Goal: Information Seeking & Learning: Learn about a topic

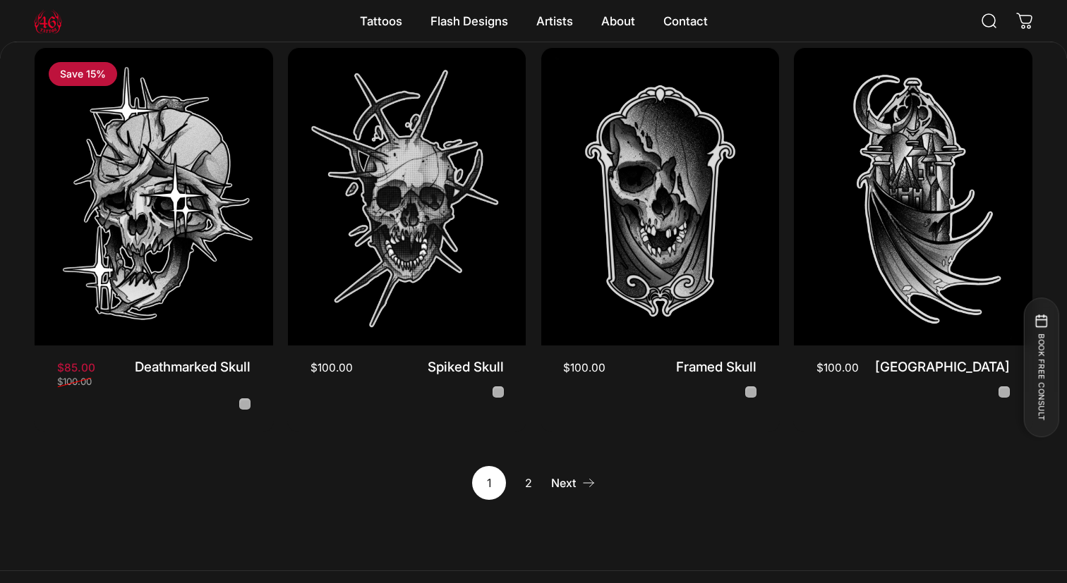
scroll to position [1225, 0]
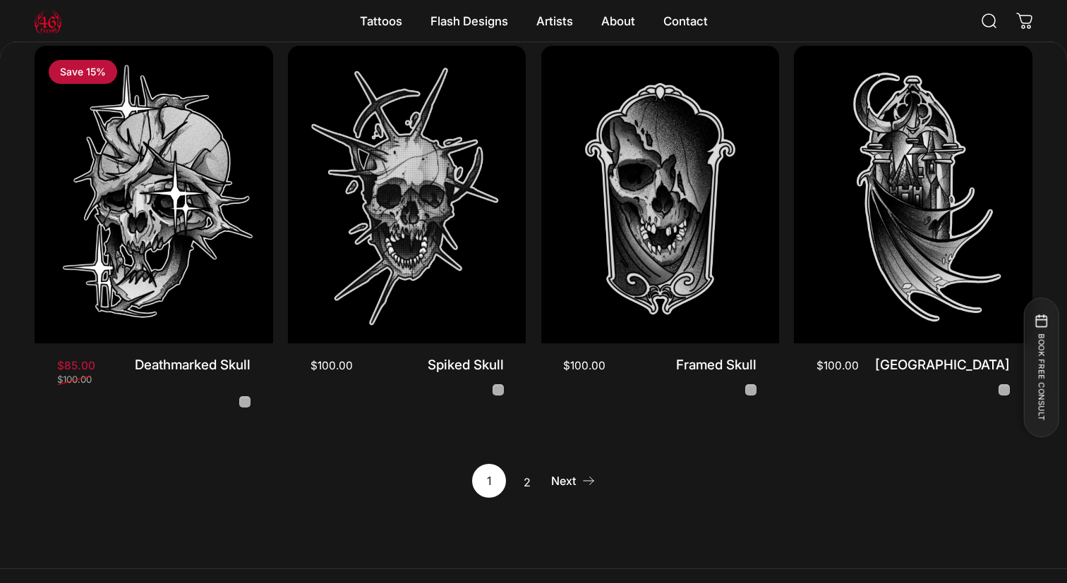
click at [524, 468] on link "2" at bounding box center [528, 481] width 34 height 34
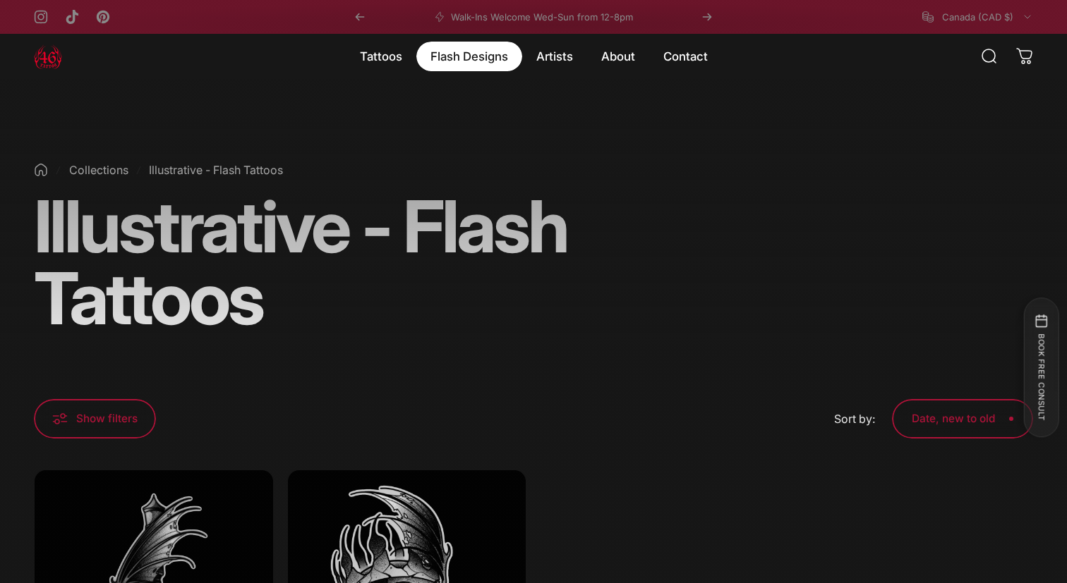
click at [478, 49] on magnet-element "Flash Designs Flash Designs" at bounding box center [469, 57] width 106 height 30
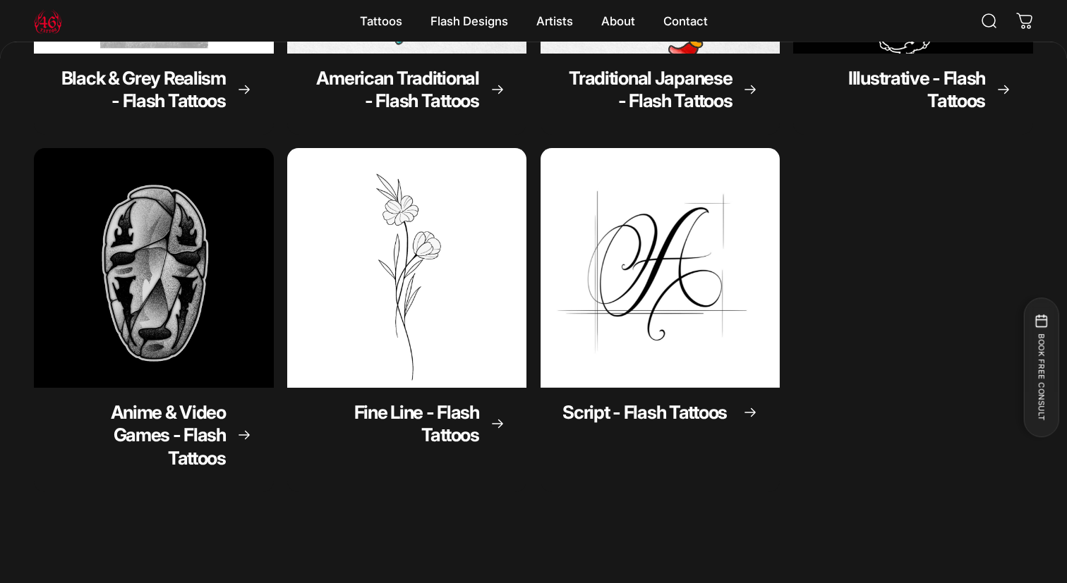
scroll to position [412, 0]
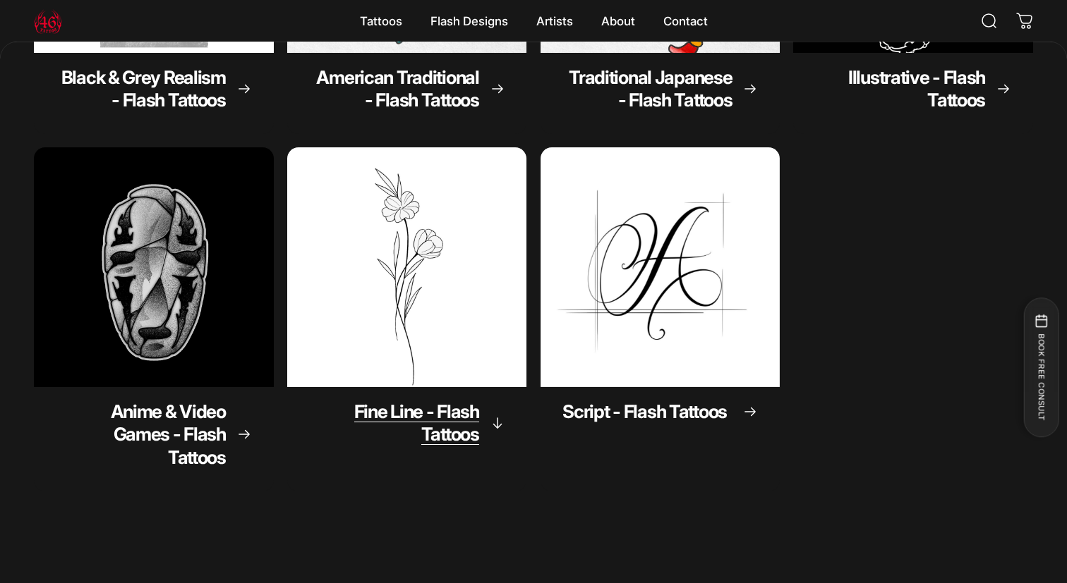
click at [456, 255] on img "Fine Line - Flash Tattoos" at bounding box center [407, 268] width 252 height 252
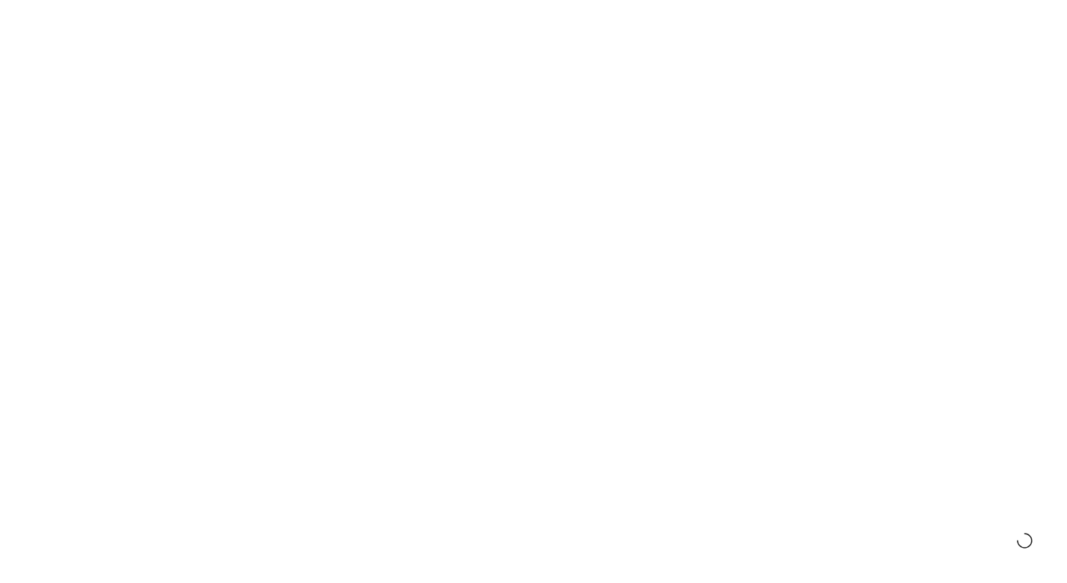
scroll to position [412, 0]
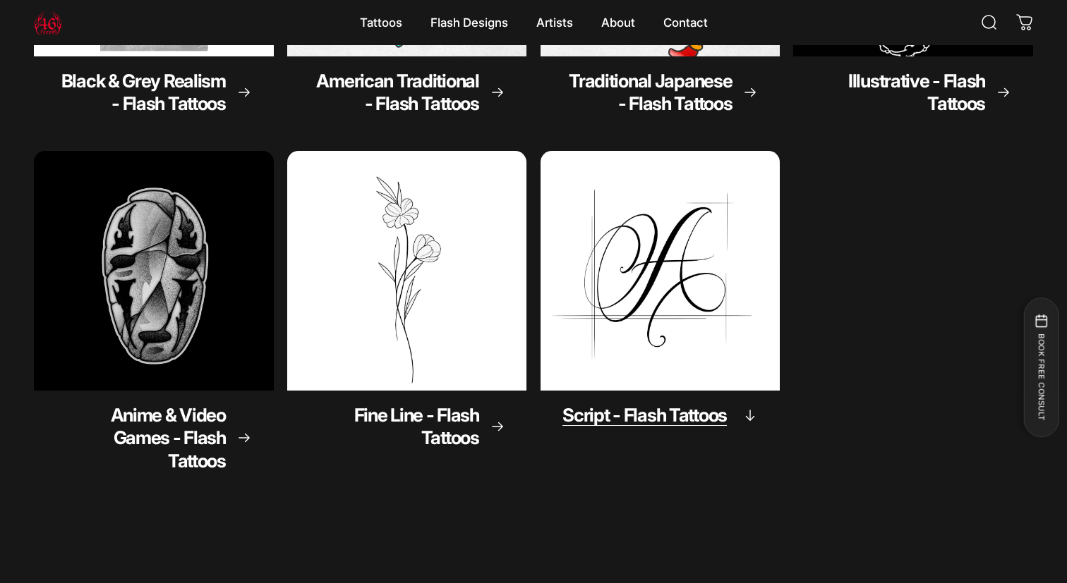
click at [577, 288] on img "Script - Flash Tattoos" at bounding box center [660, 271] width 252 height 252
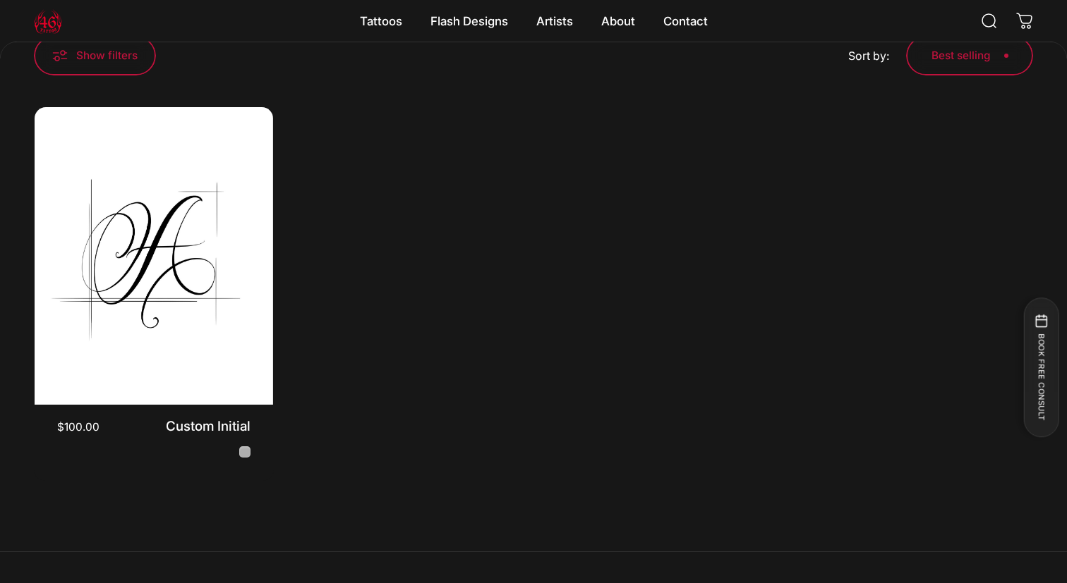
scroll to position [288, 0]
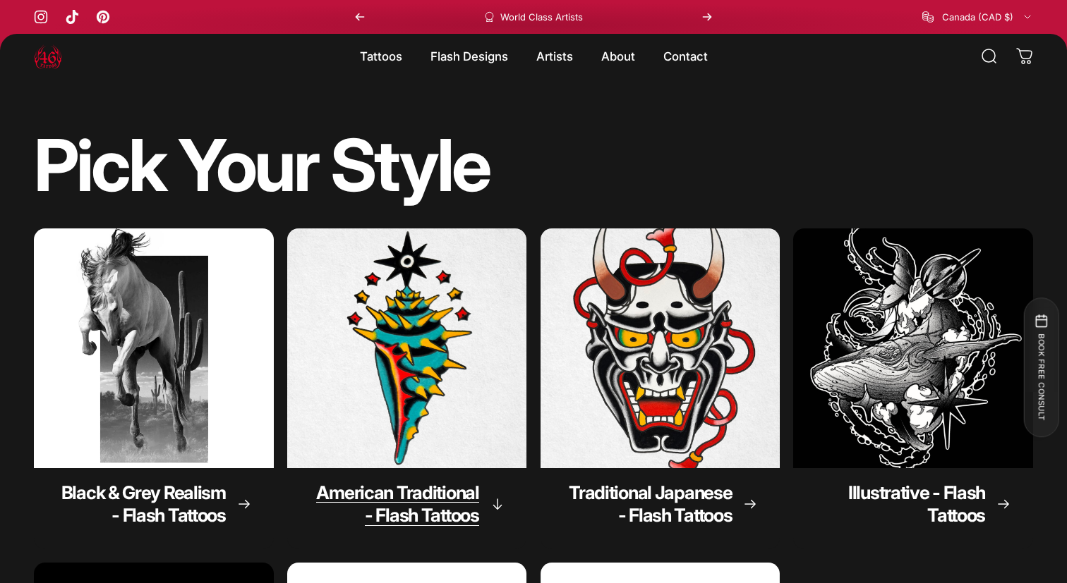
click at [435, 318] on img "American Traditional - Flash Tattoos" at bounding box center [407, 349] width 252 height 252
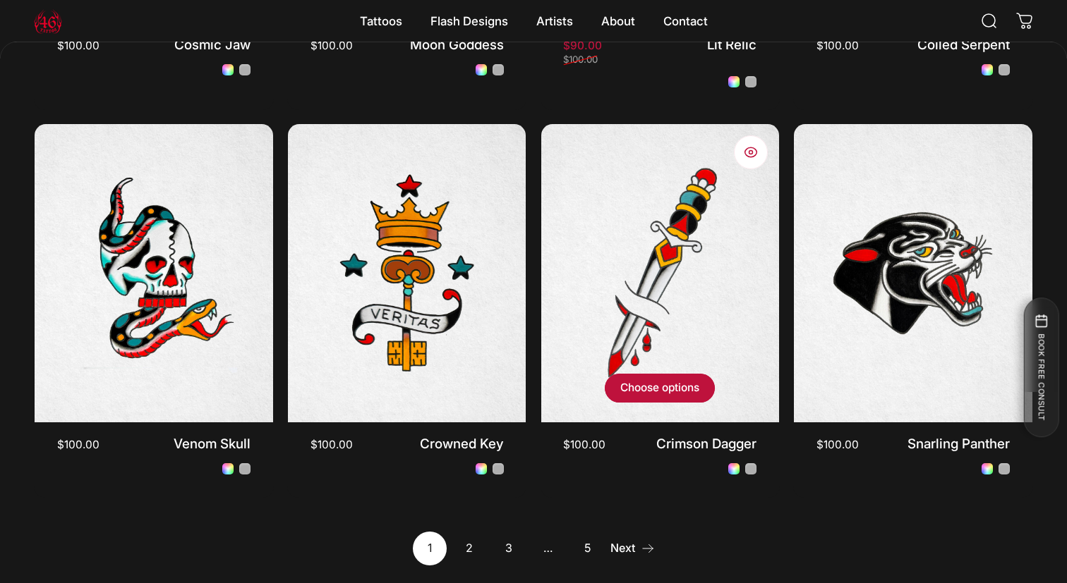
scroll to position [1147, 0]
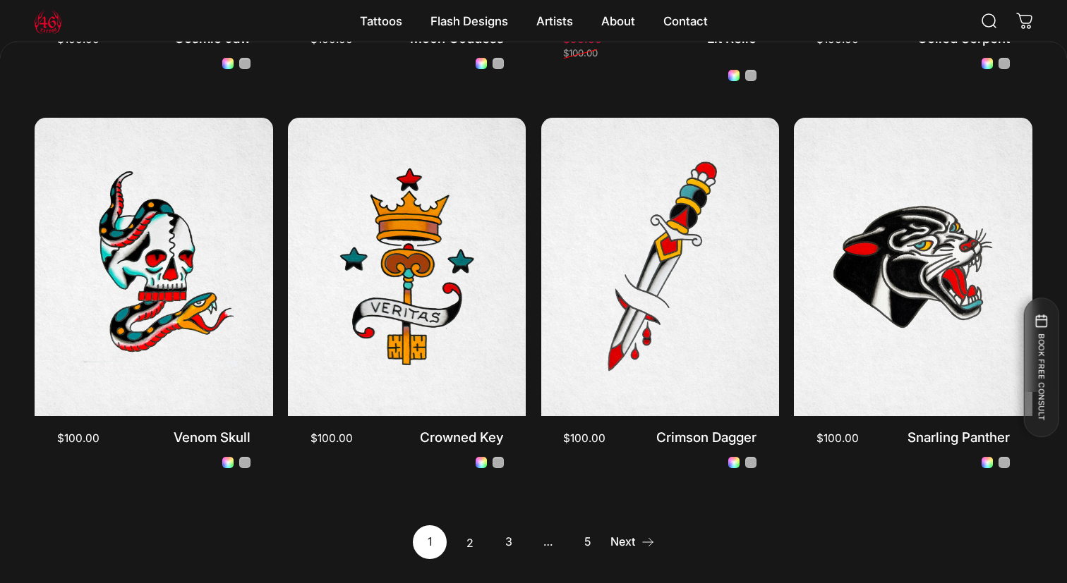
click at [474, 548] on link "2" at bounding box center [469, 543] width 34 height 34
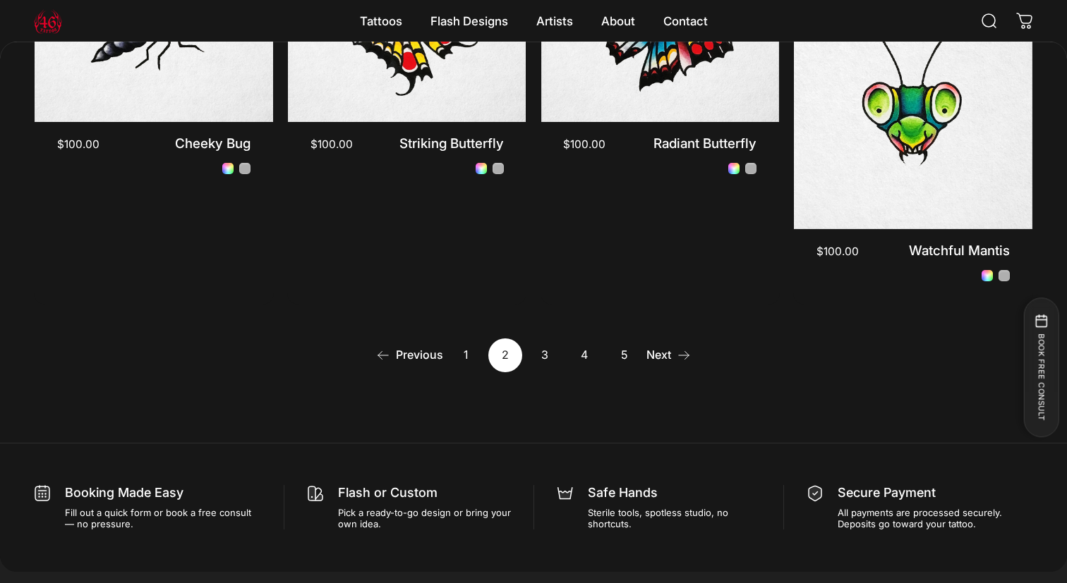
scroll to position [1340, 0]
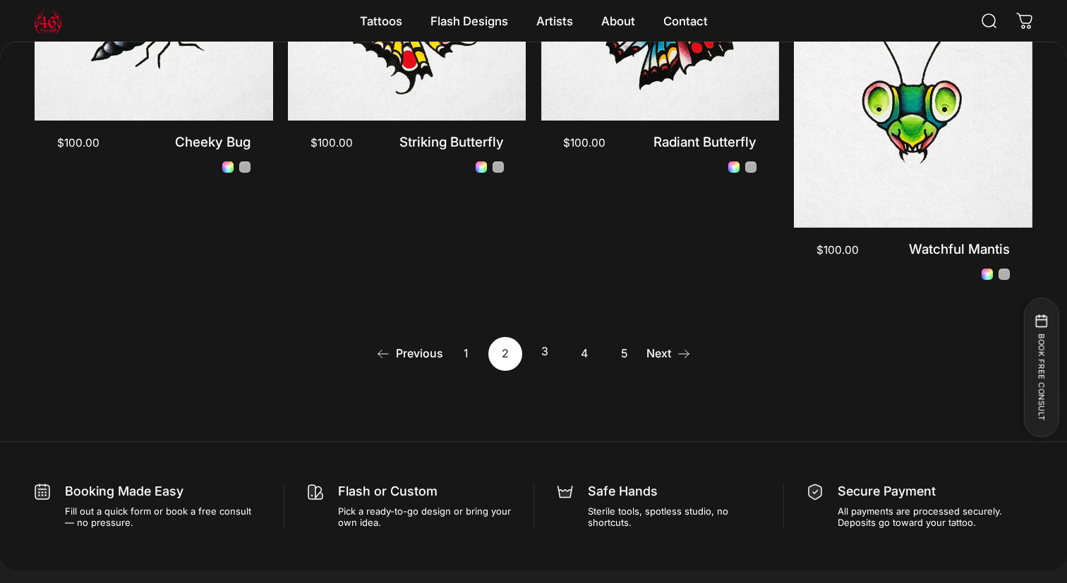
click at [543, 337] on link "3" at bounding box center [545, 354] width 34 height 34
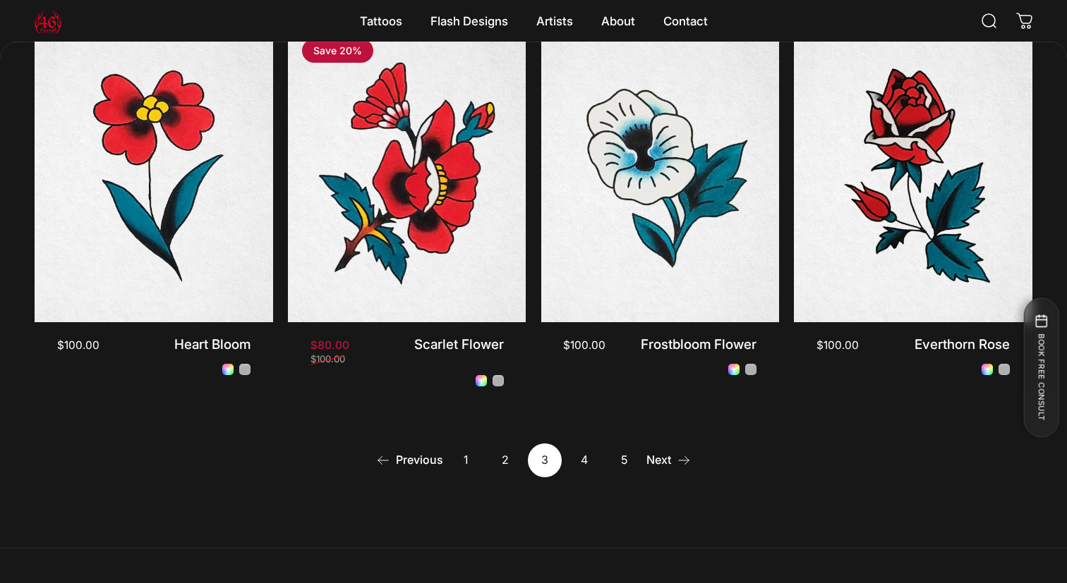
scroll to position [1234, 0]
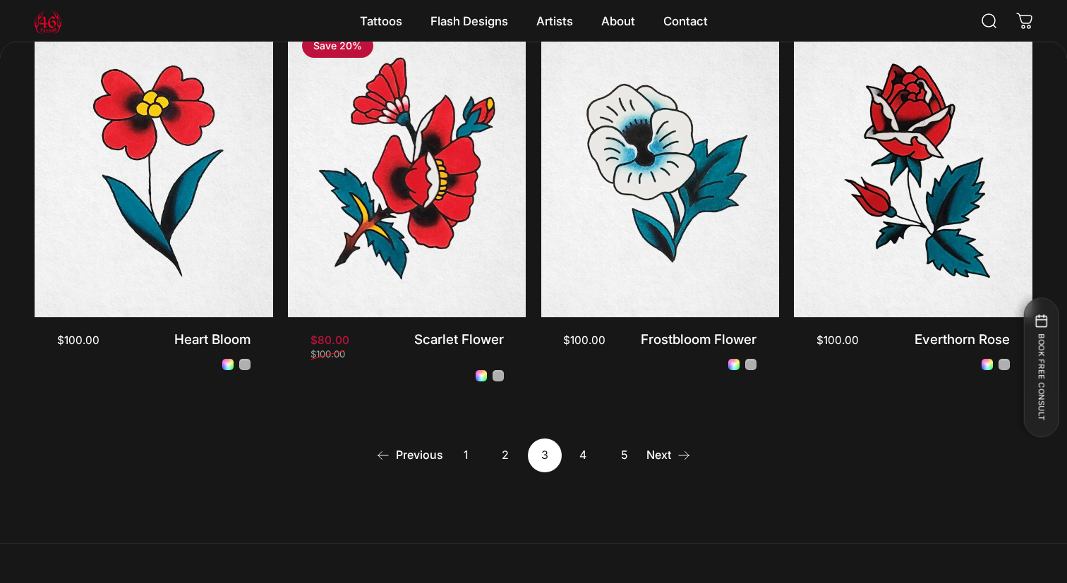
click at [578, 455] on link "4" at bounding box center [584, 456] width 34 height 34
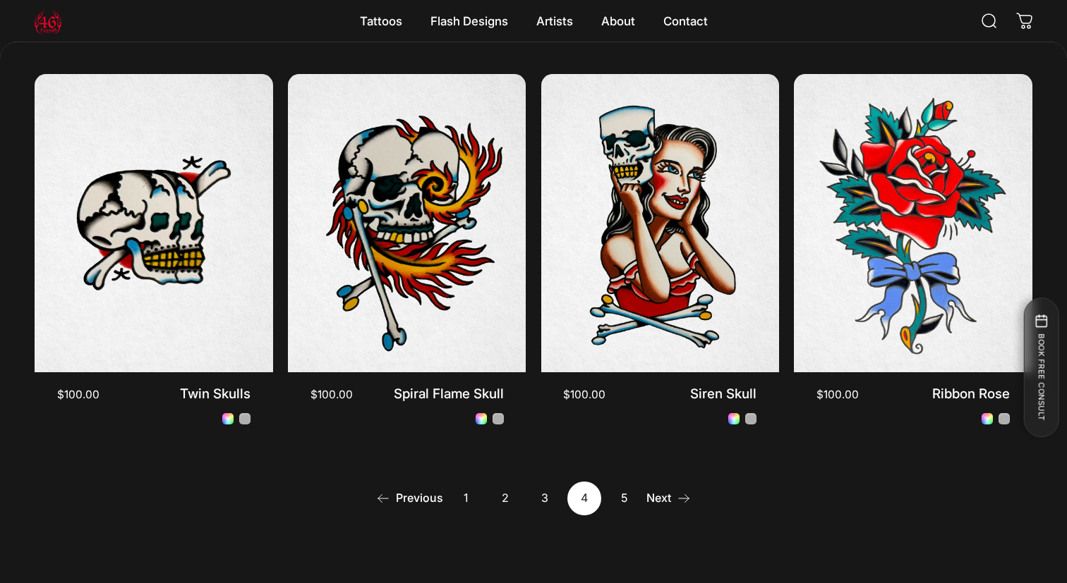
scroll to position [1194, 0]
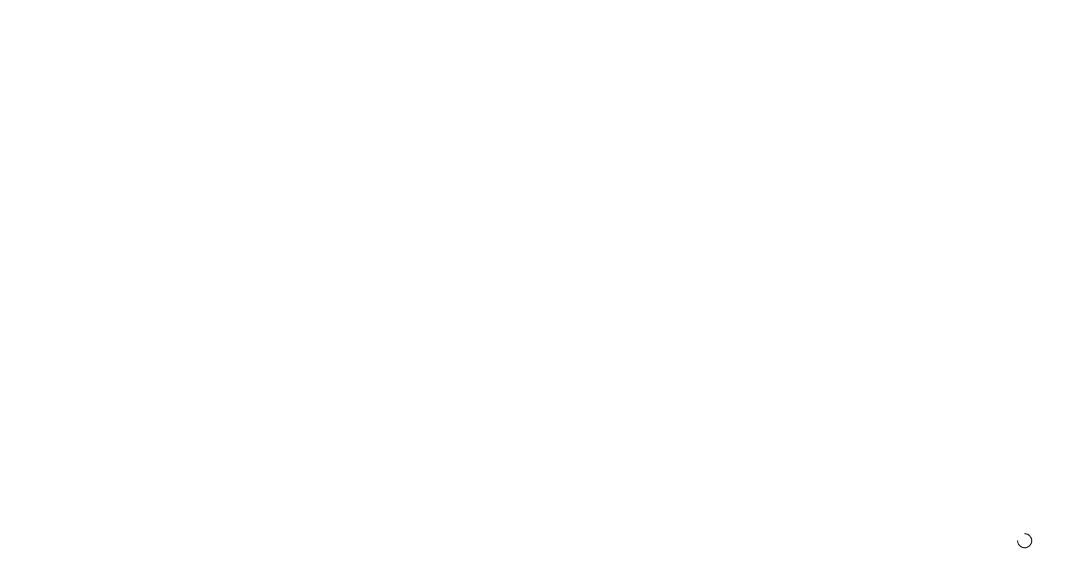
scroll to position [1234, 0]
